Goal: Task Accomplishment & Management: Use online tool/utility

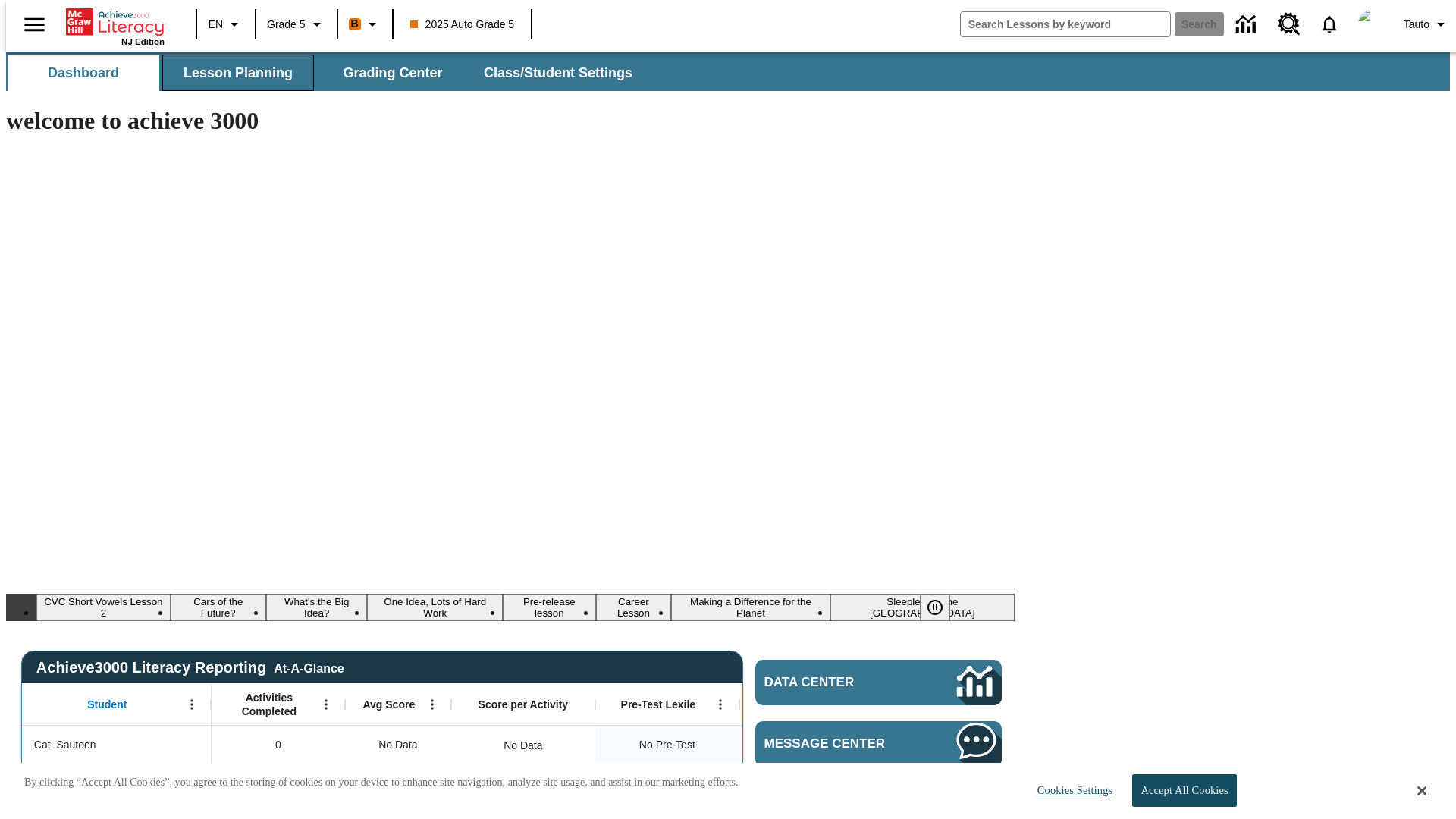
click at [232, 73] on span "Lesson Planning" at bounding box center [238, 73] width 110 height 18
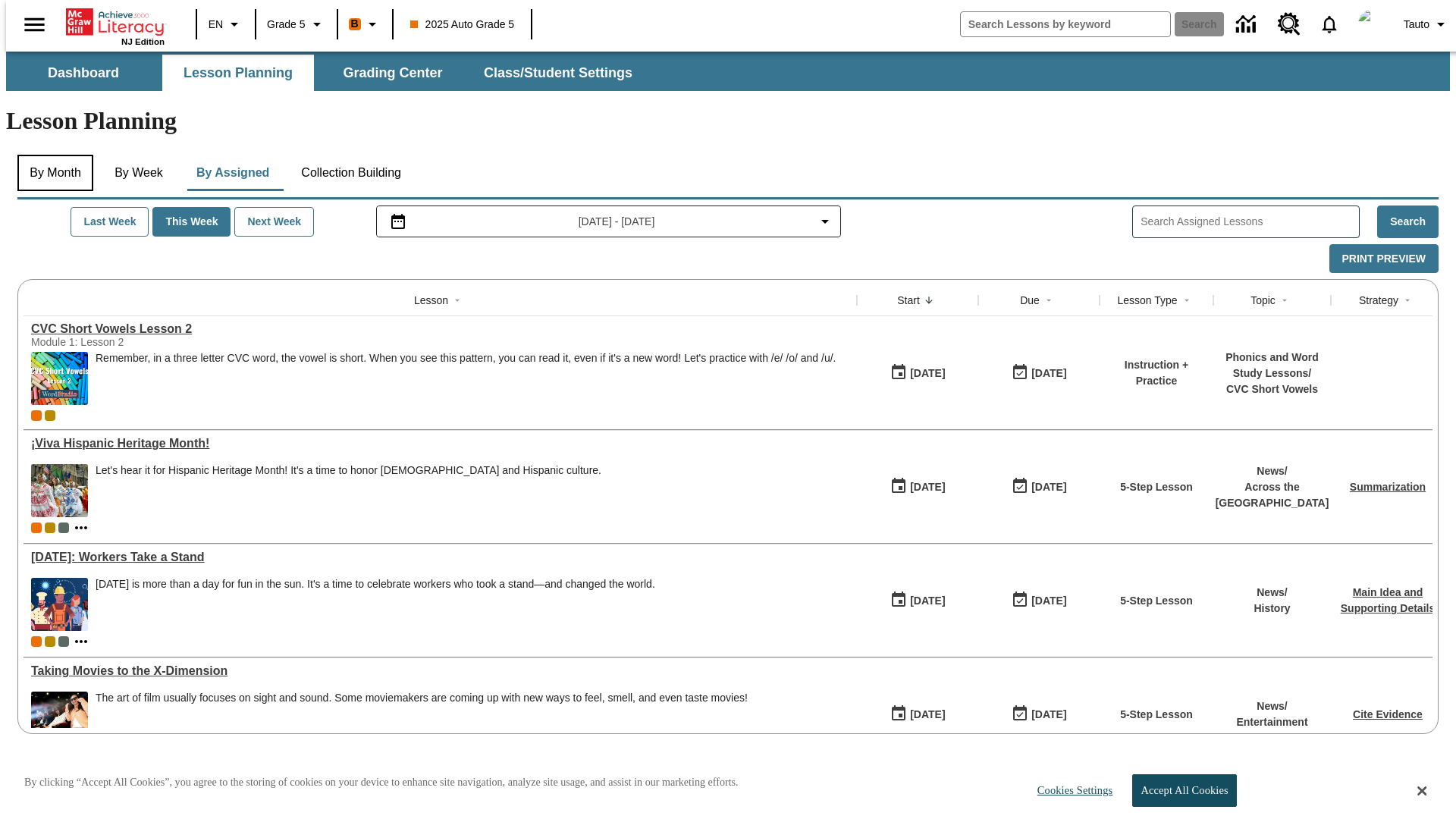
click at [51, 155] on button "By Month" at bounding box center [55, 173] width 76 height 37
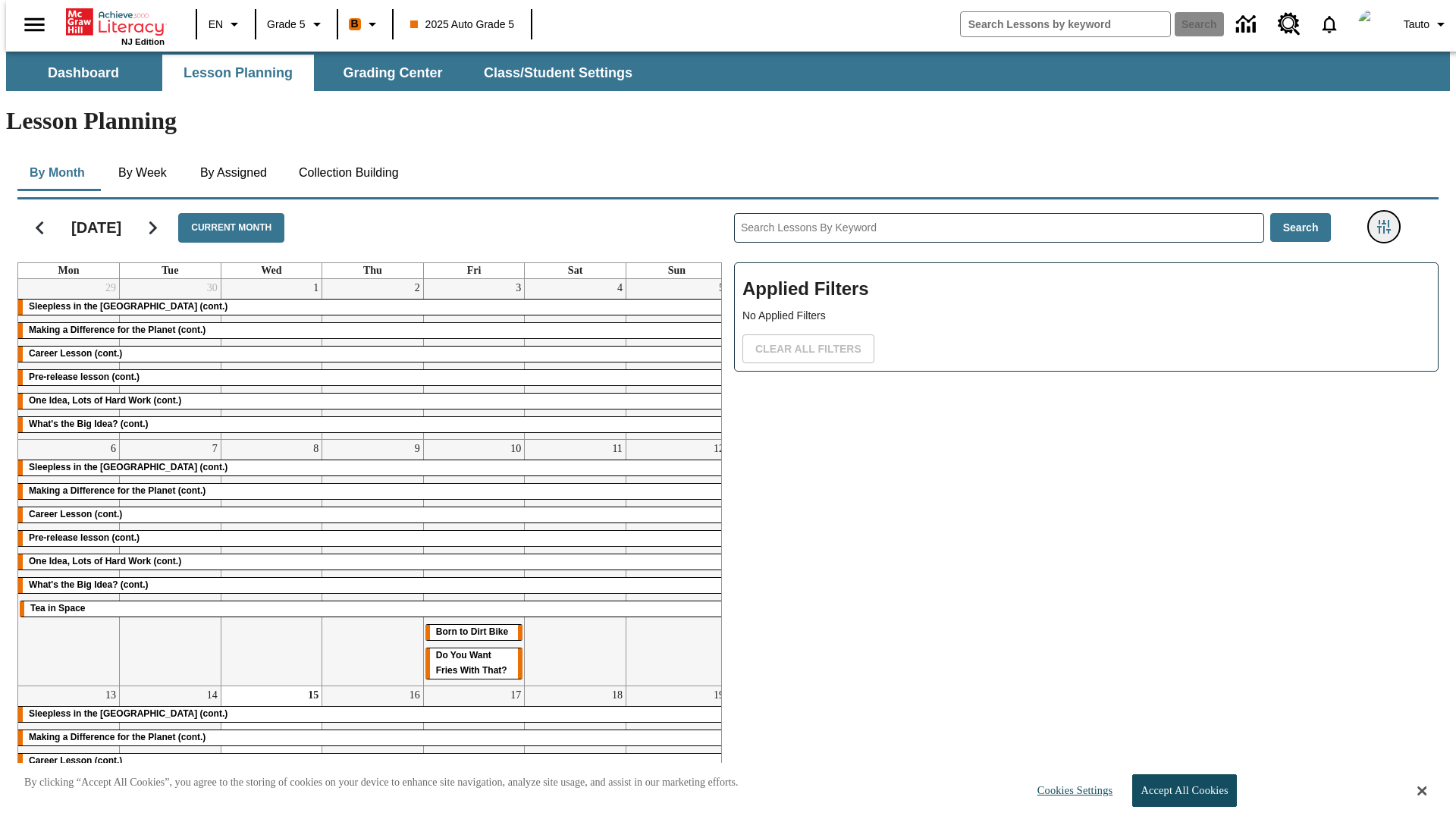
click at [1389, 220] on icon "Filters Side menu" at bounding box center [1384, 227] width 14 height 14
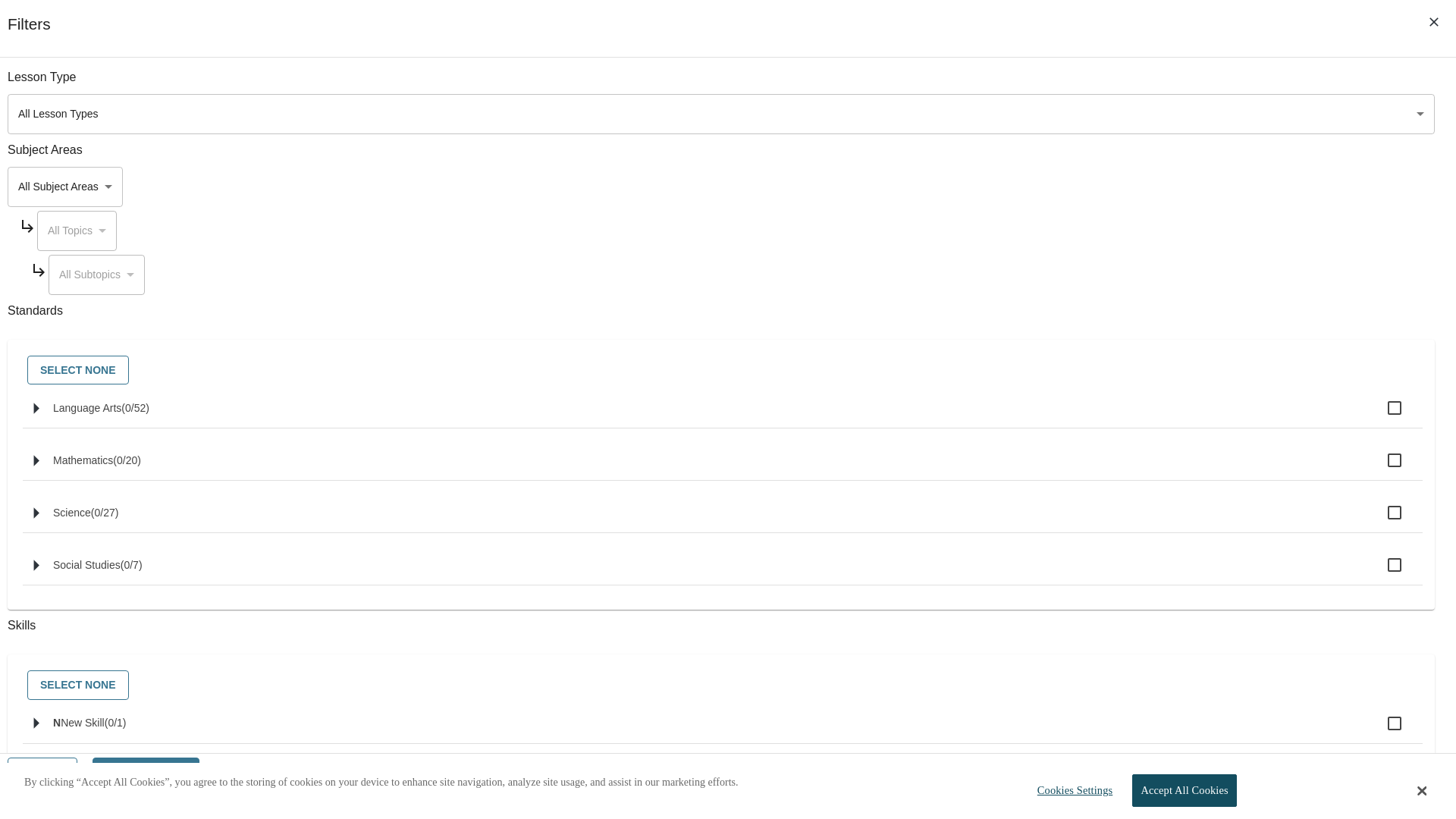
click at [1092, 114] on body "Skip to main content NJ Edition EN Grade 5 B 2025 Auto Grade 5 Search 0 Tauto D…" at bounding box center [728, 456] width 1444 height 809
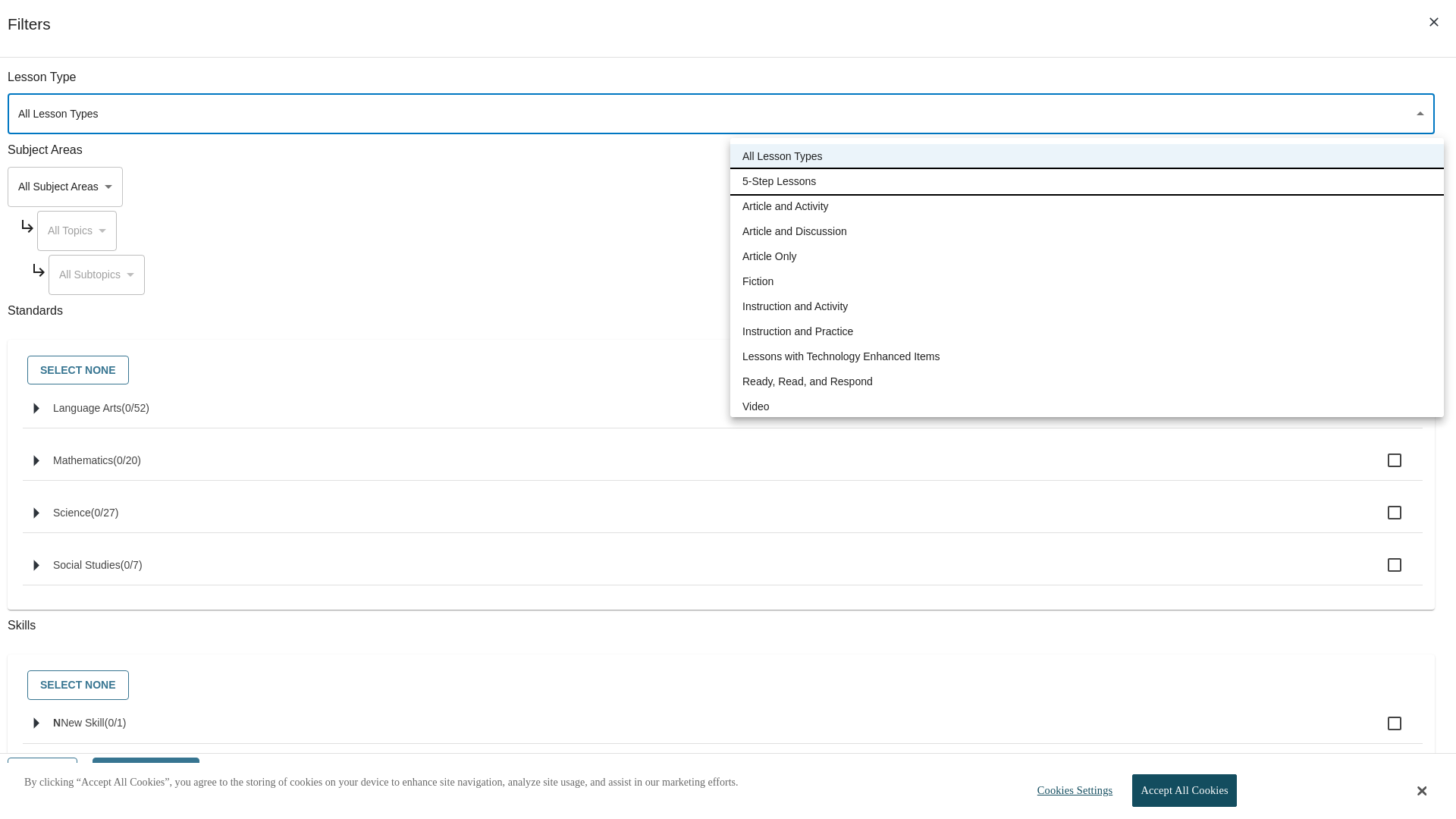
click at [1087, 181] on li "5-Step Lessons" at bounding box center [1087, 181] width 714 height 25
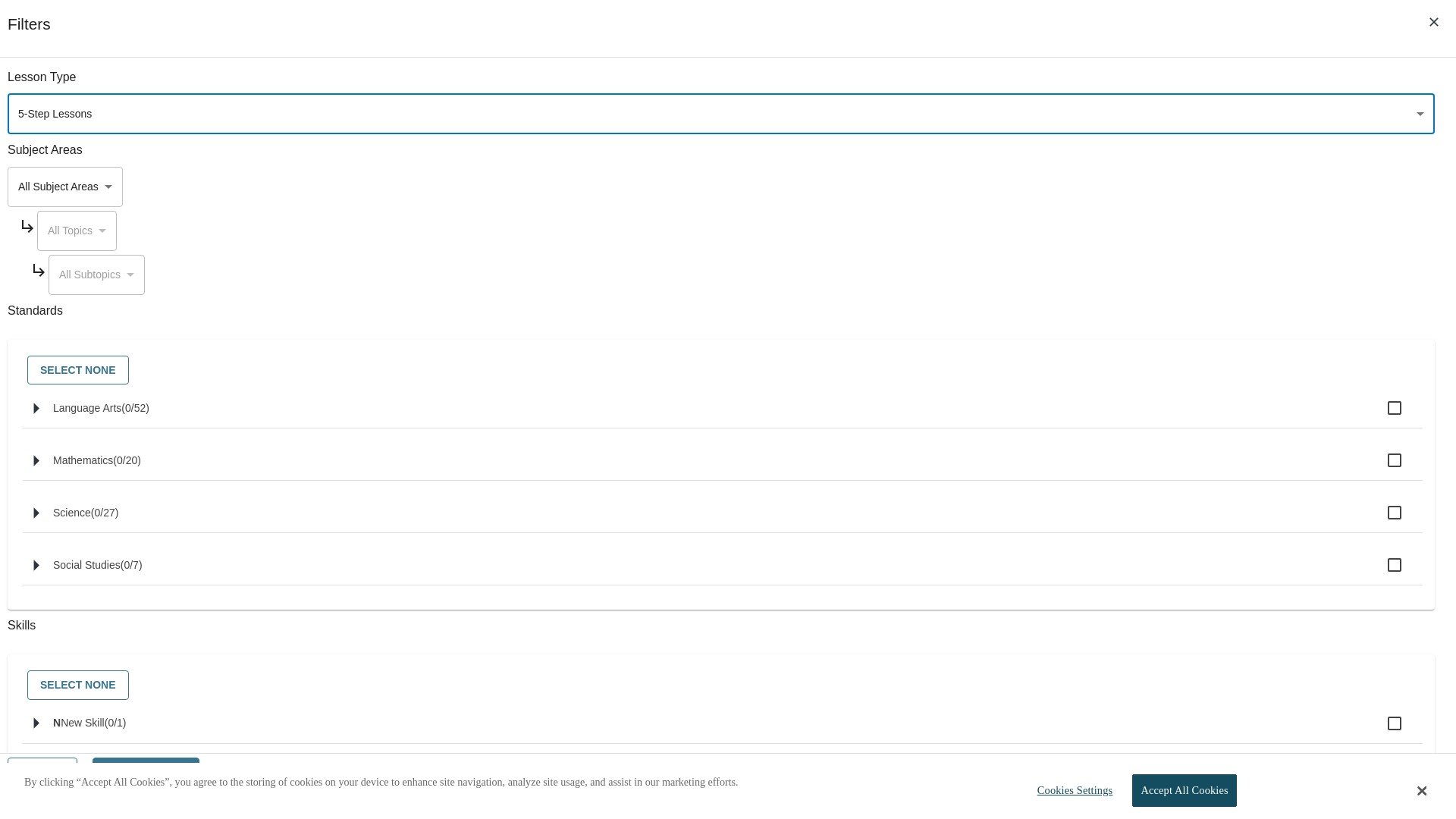
type input "1"
